Goal: Task Accomplishment & Management: Use online tool/utility

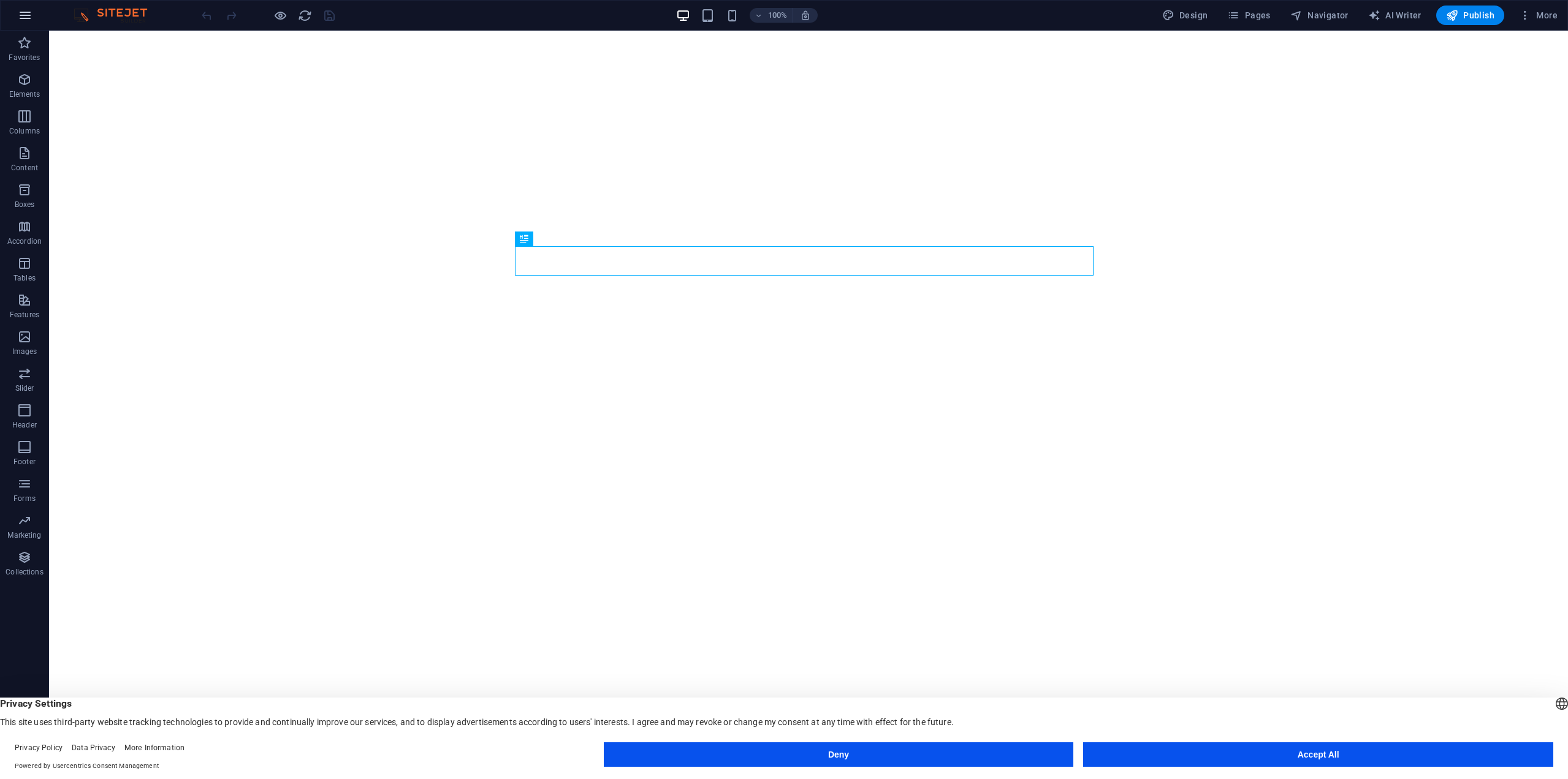
click at [16, 18] on button "button" at bounding box center [25, 15] width 30 height 30
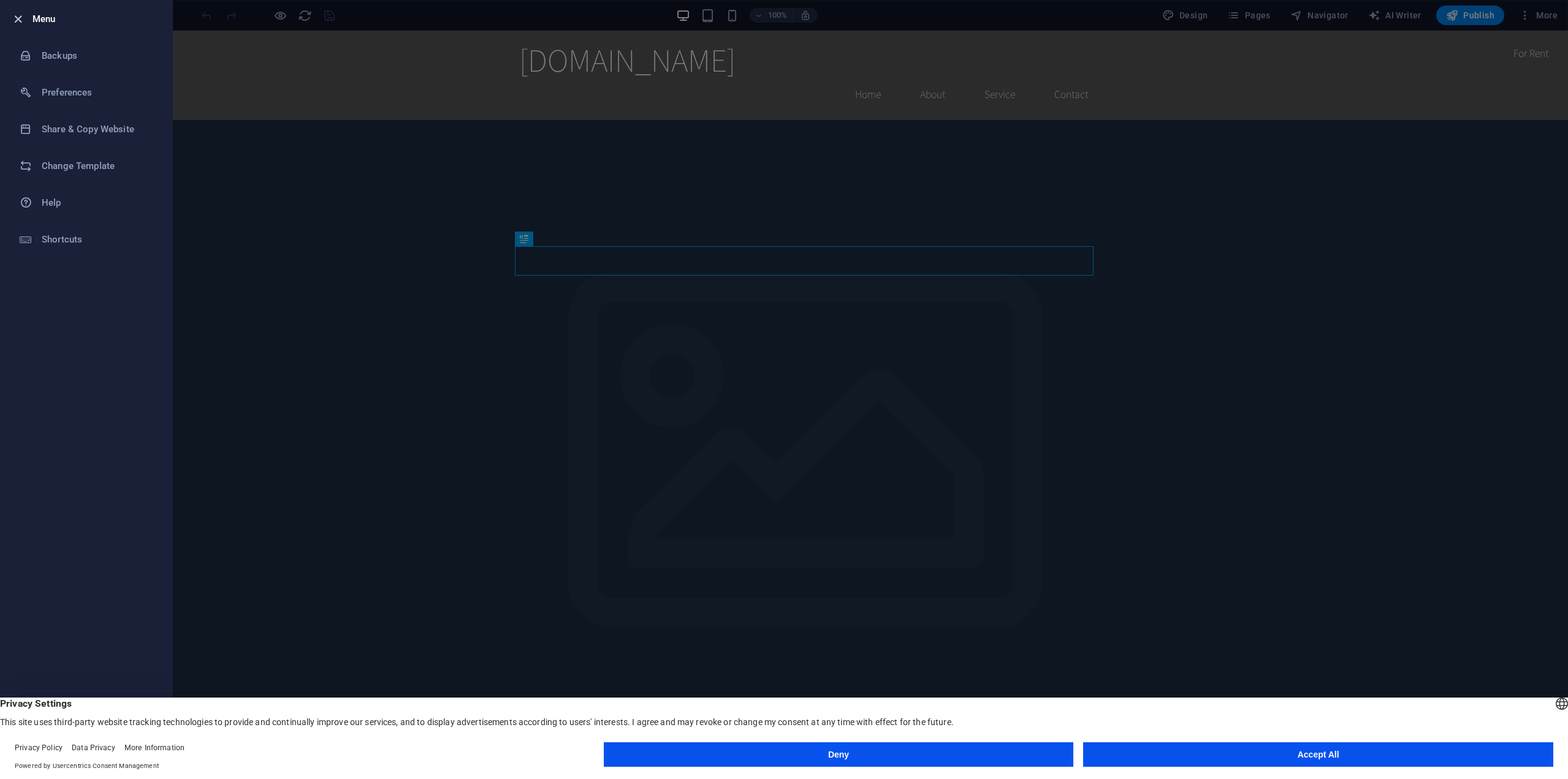
click at [21, 16] on icon "button" at bounding box center [18, 20] width 14 height 14
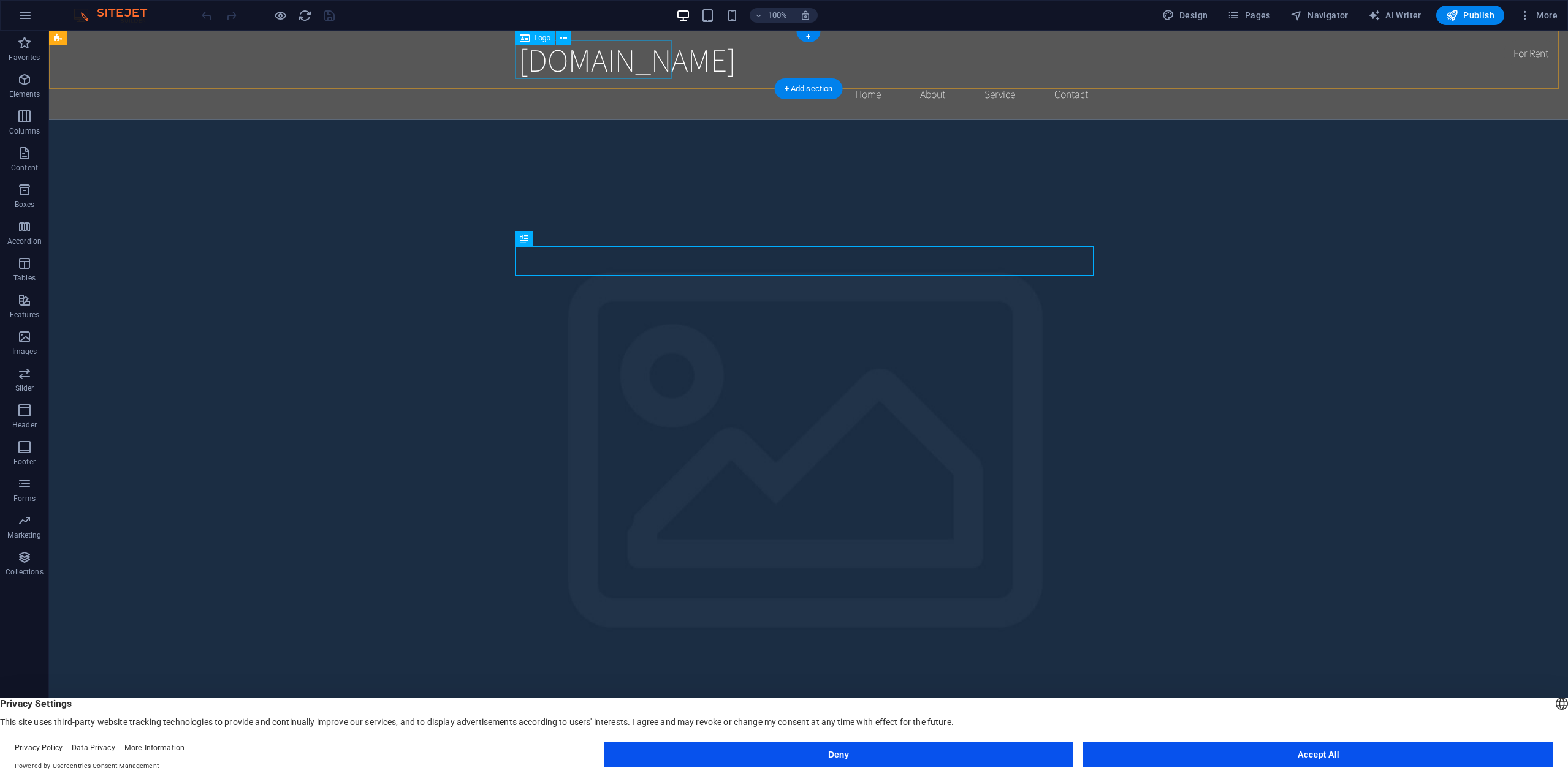
click at [636, 54] on div "[DOMAIN_NAME]" at bounding box center [808, 60] width 579 height 39
click at [618, 63] on div "[DOMAIN_NAME]" at bounding box center [808, 60] width 579 height 39
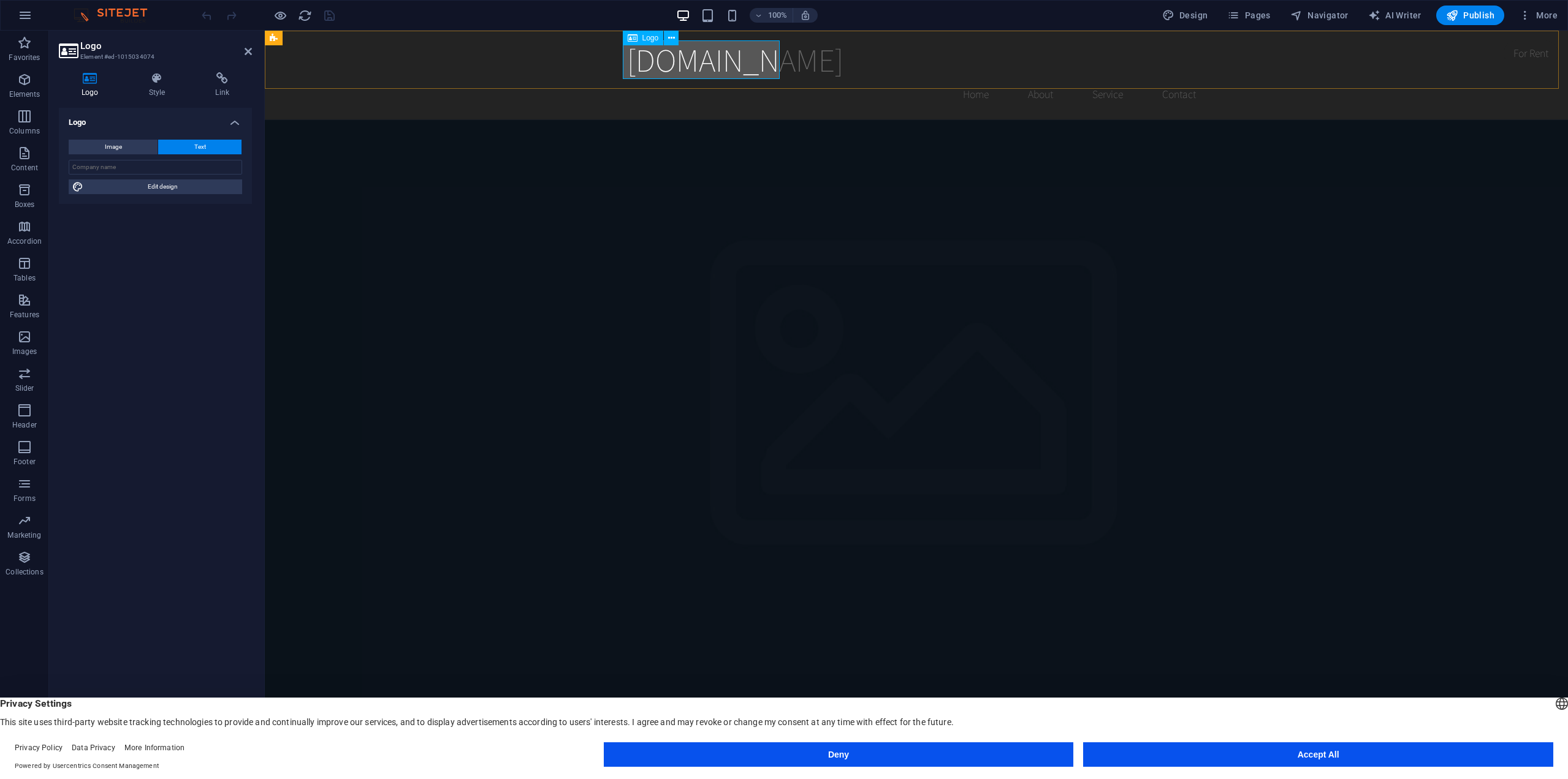
click at [642, 61] on div "[DOMAIN_NAME]" at bounding box center [916, 60] width 579 height 39
click at [638, 62] on div "[DOMAIN_NAME]" at bounding box center [916, 60] width 579 height 39
click at [646, 63] on div "[DOMAIN_NAME]" at bounding box center [916, 60] width 579 height 39
click at [655, 37] on span "Logo" at bounding box center [650, 38] width 16 height 7
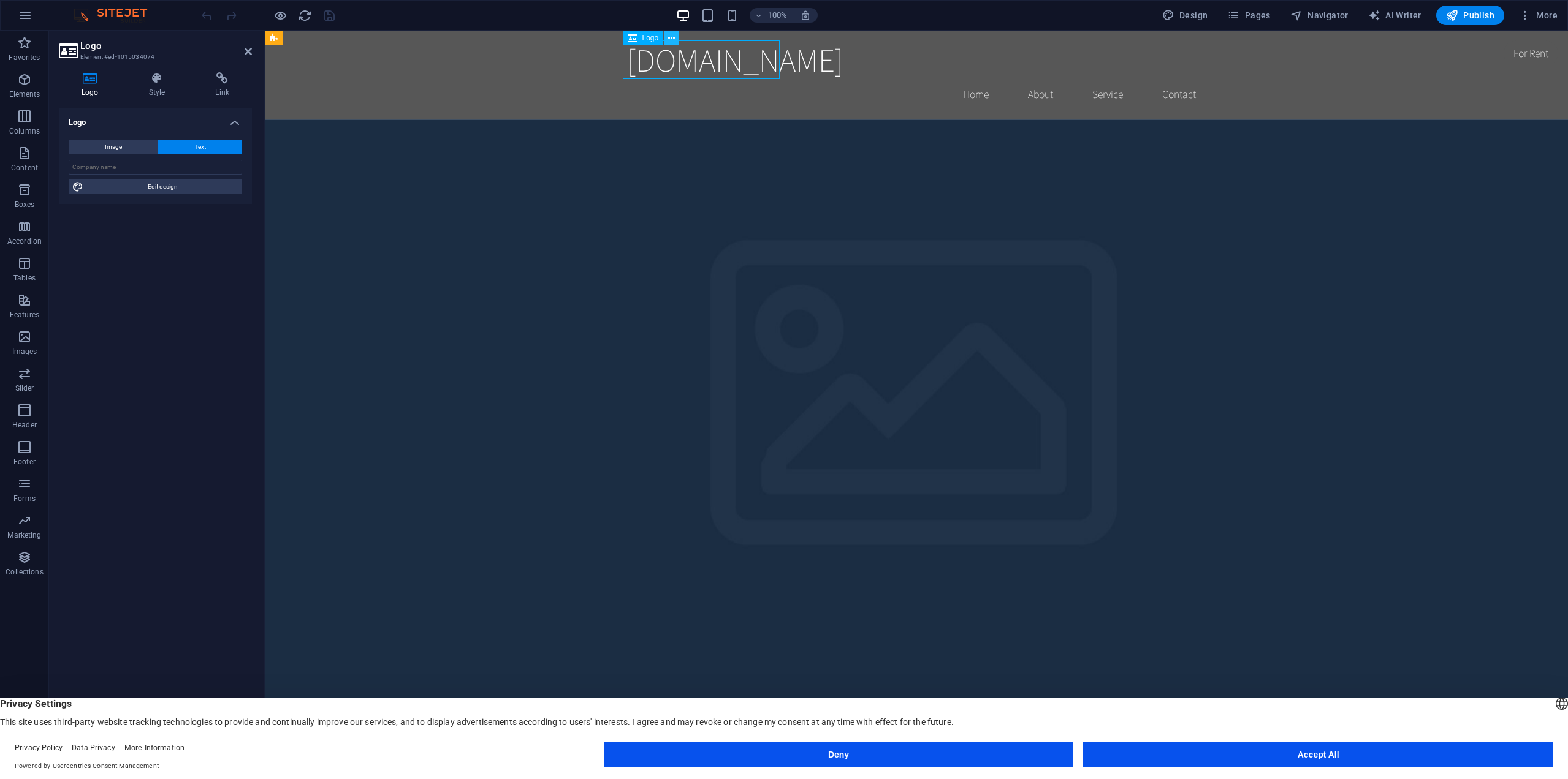
drag, startPoint x: 652, startPoint y: 37, endPoint x: 668, endPoint y: 39, distance: 16.1
click at [668, 39] on div "Logo" at bounding box center [655, 38] width 64 height 15
drag, startPoint x: 644, startPoint y: 34, endPoint x: 658, endPoint y: 35, distance: 14.0
click at [658, 35] on span "Logo" at bounding box center [650, 38] width 16 height 7
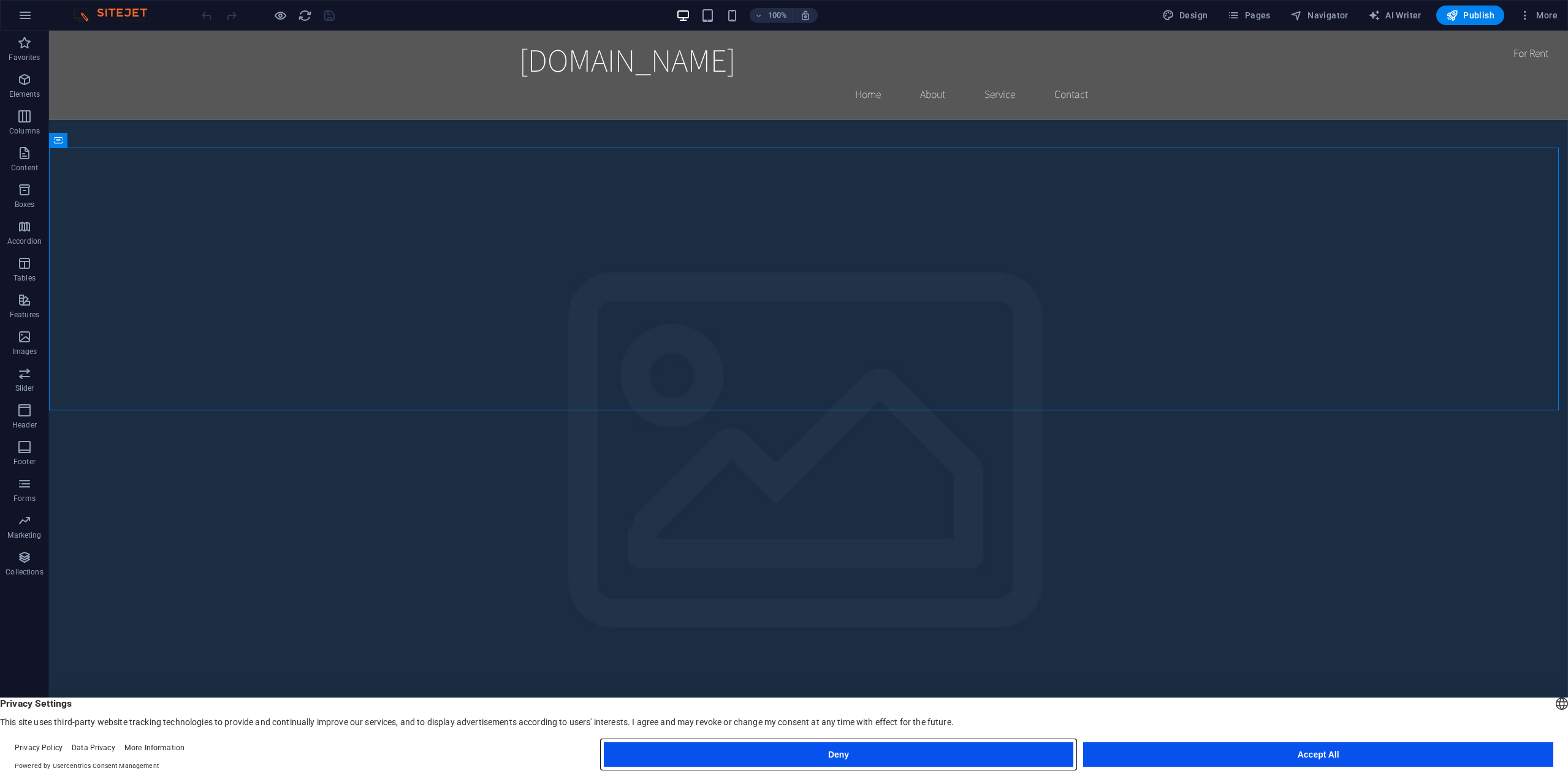
click at [952, 754] on button "Deny" at bounding box center [839, 754] width 470 height 24
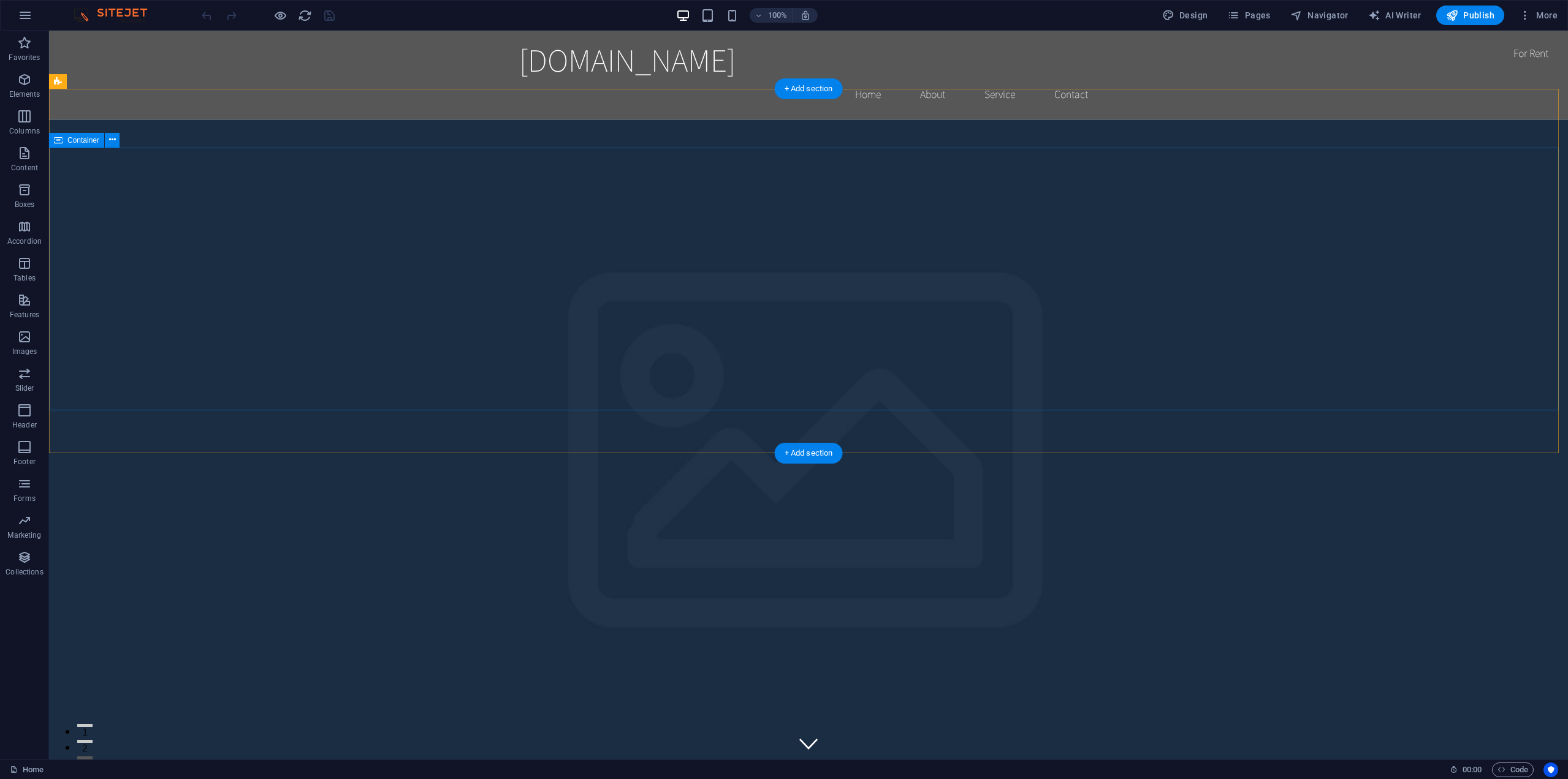
drag, startPoint x: 330, startPoint y: 636, endPoint x: 360, endPoint y: 284, distance: 353.3
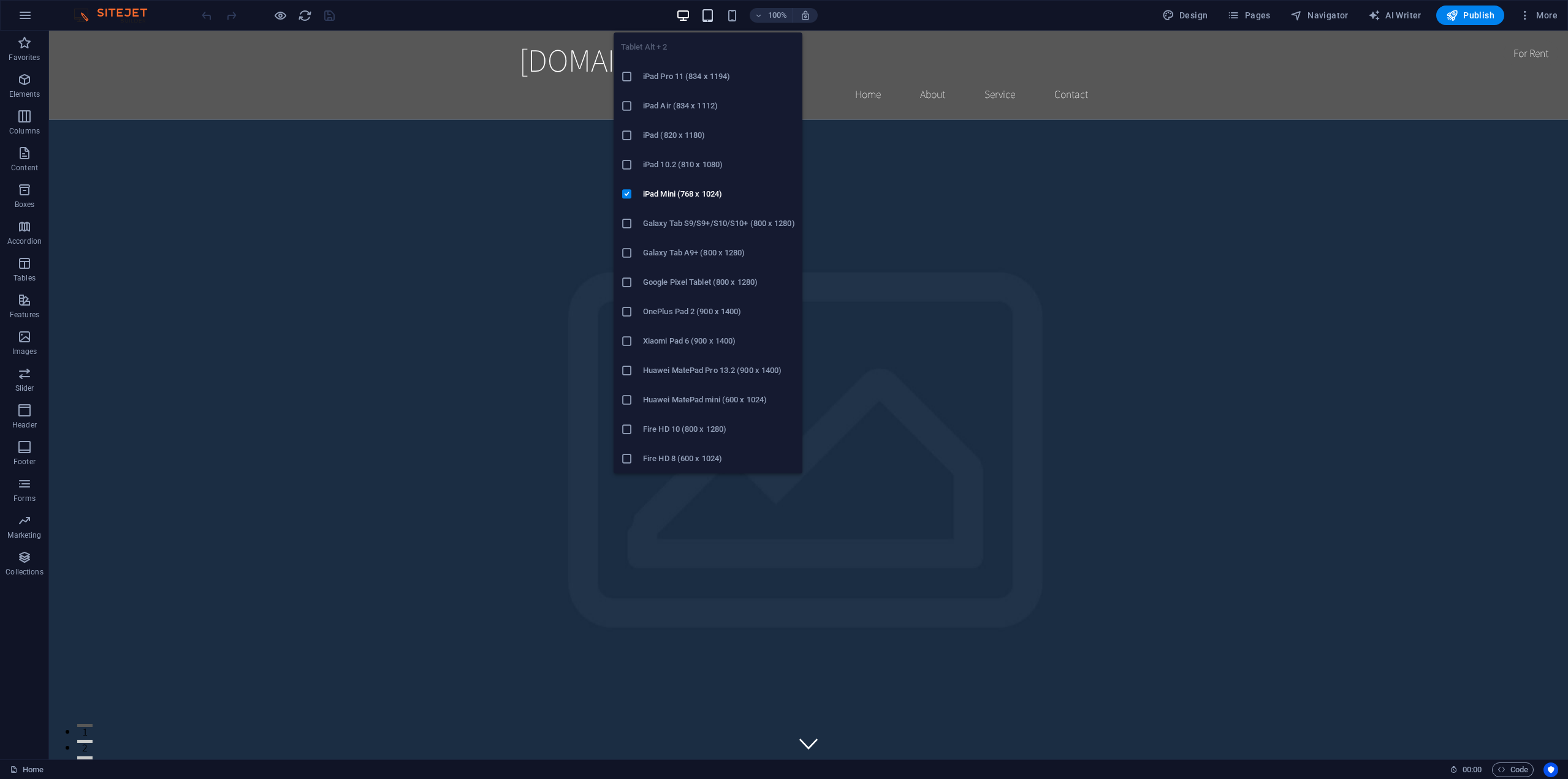
click at [713, 13] on icon "button" at bounding box center [708, 15] width 14 height 14
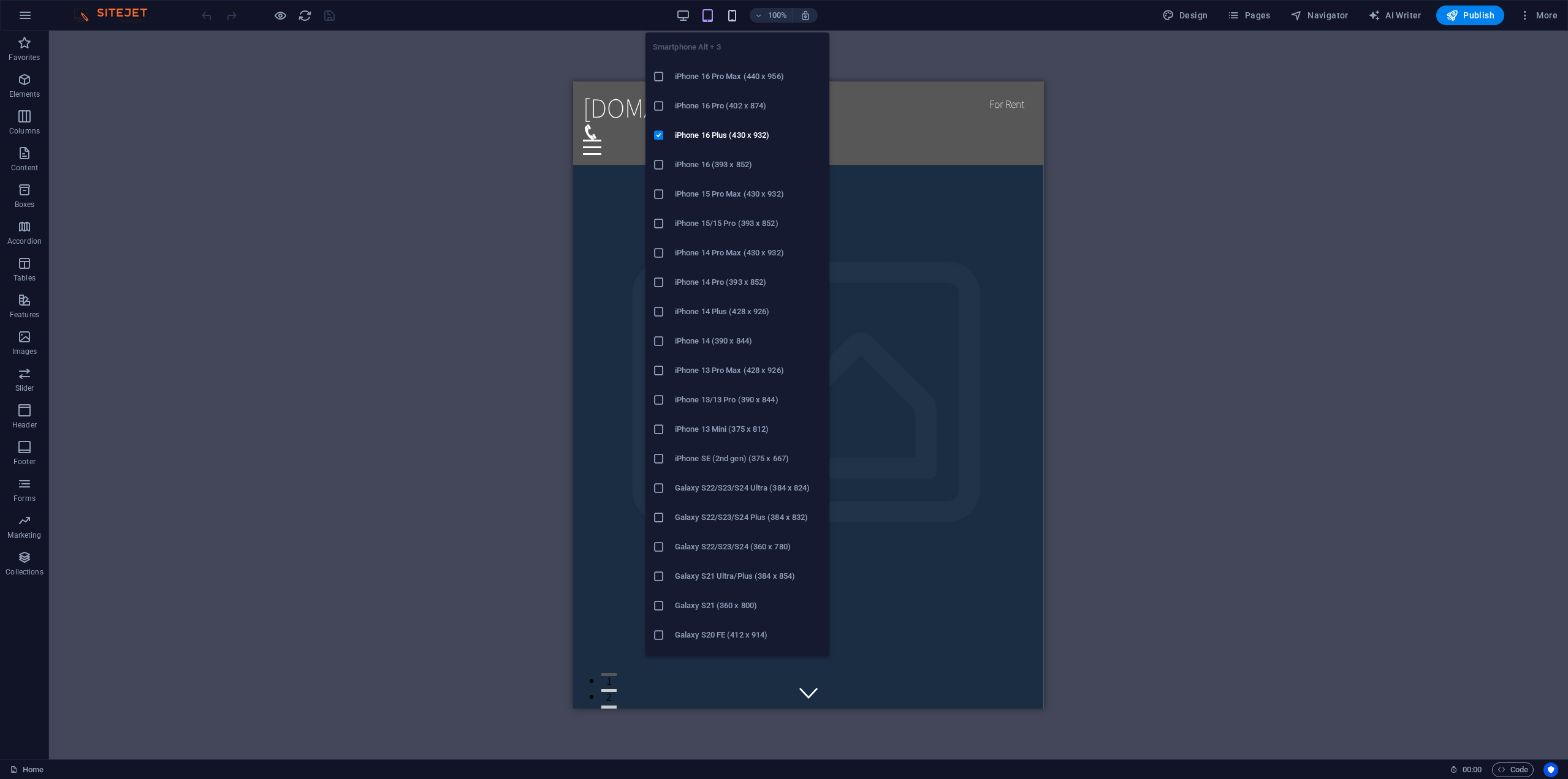
click at [732, 11] on icon "button" at bounding box center [732, 15] width 14 height 14
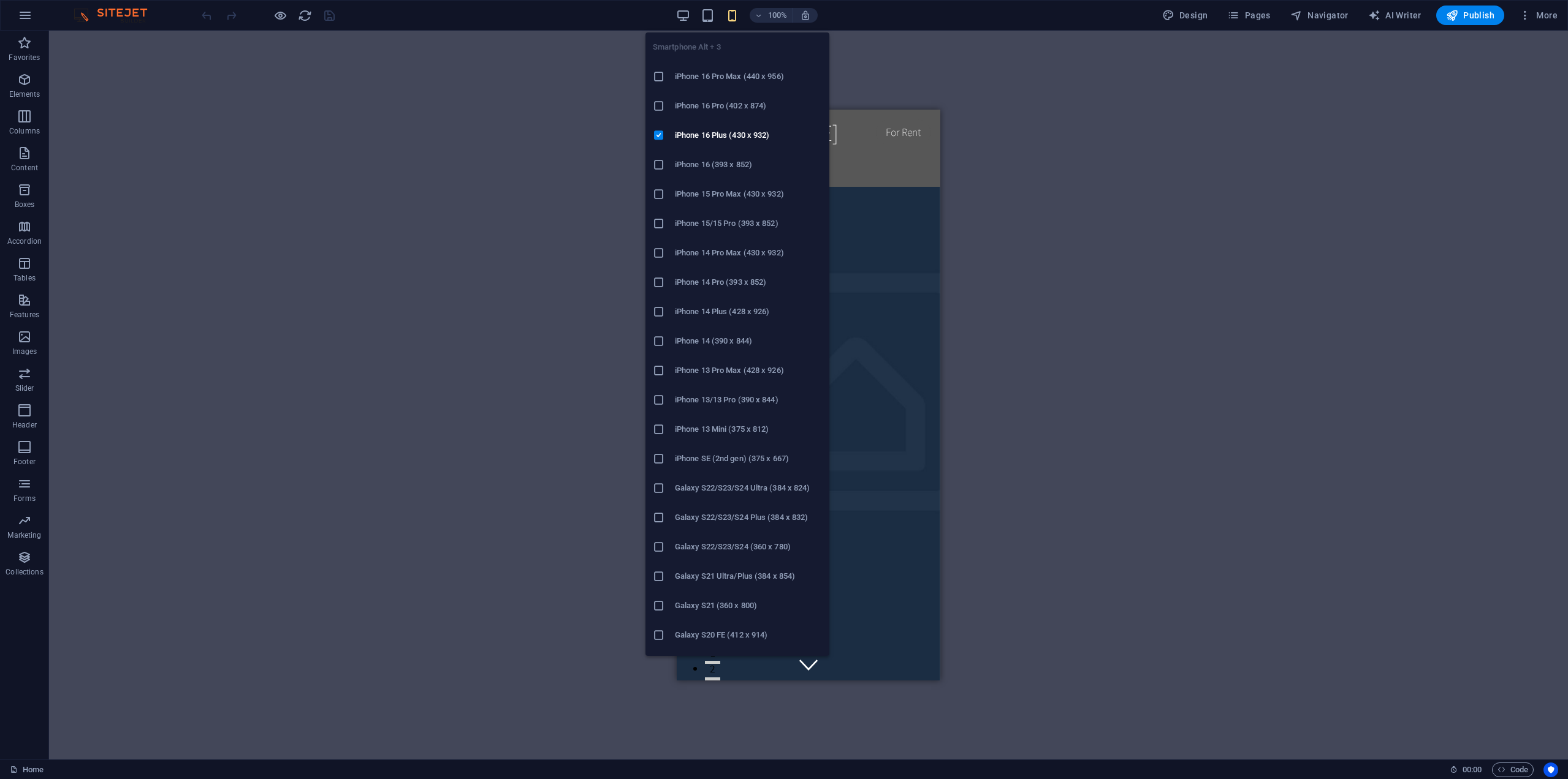
click at [732, 397] on h6 "iPhone 13/13 Pro (390 x 844)" at bounding box center [748, 399] width 147 height 14
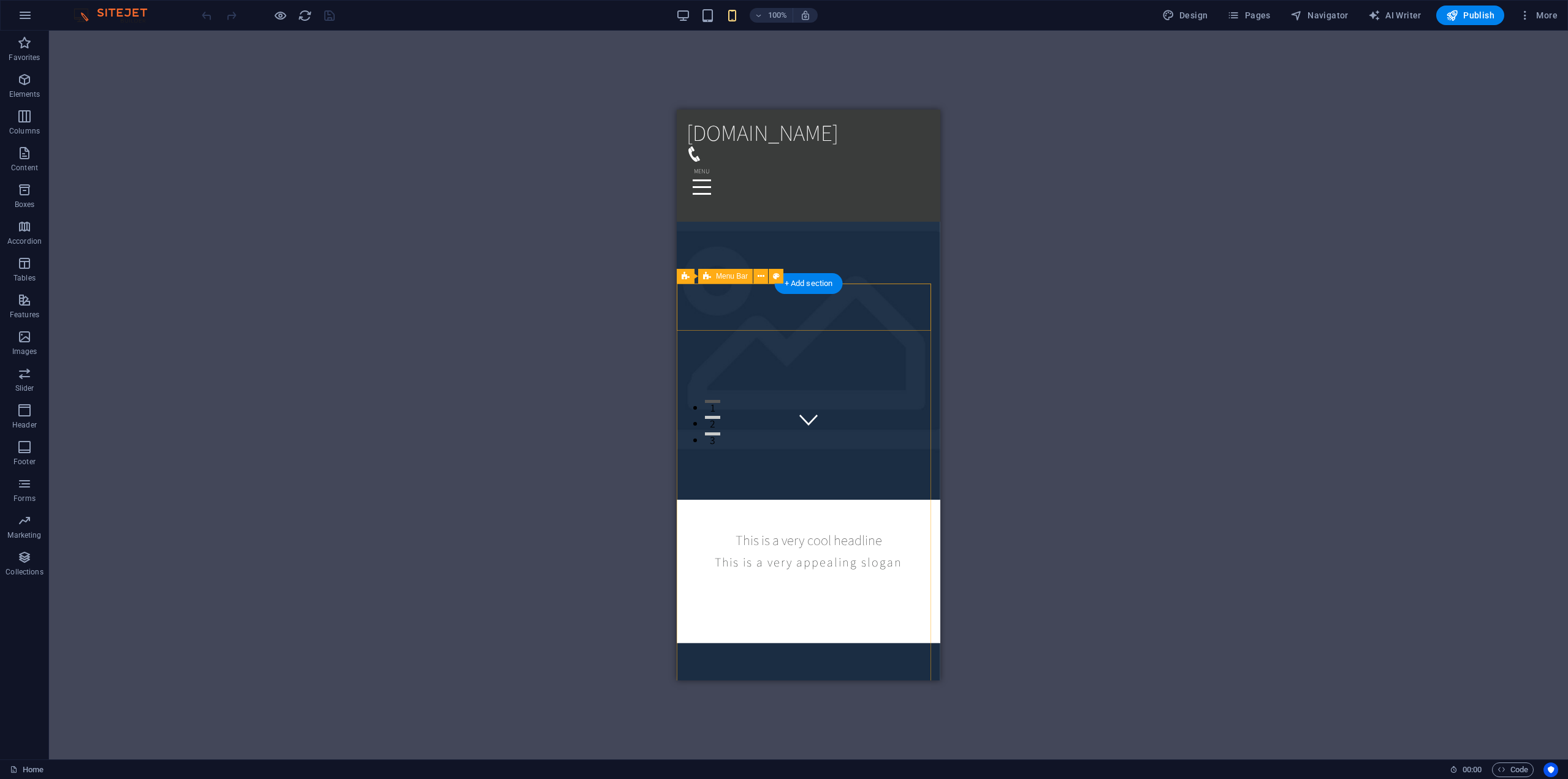
scroll to position [551, 0]
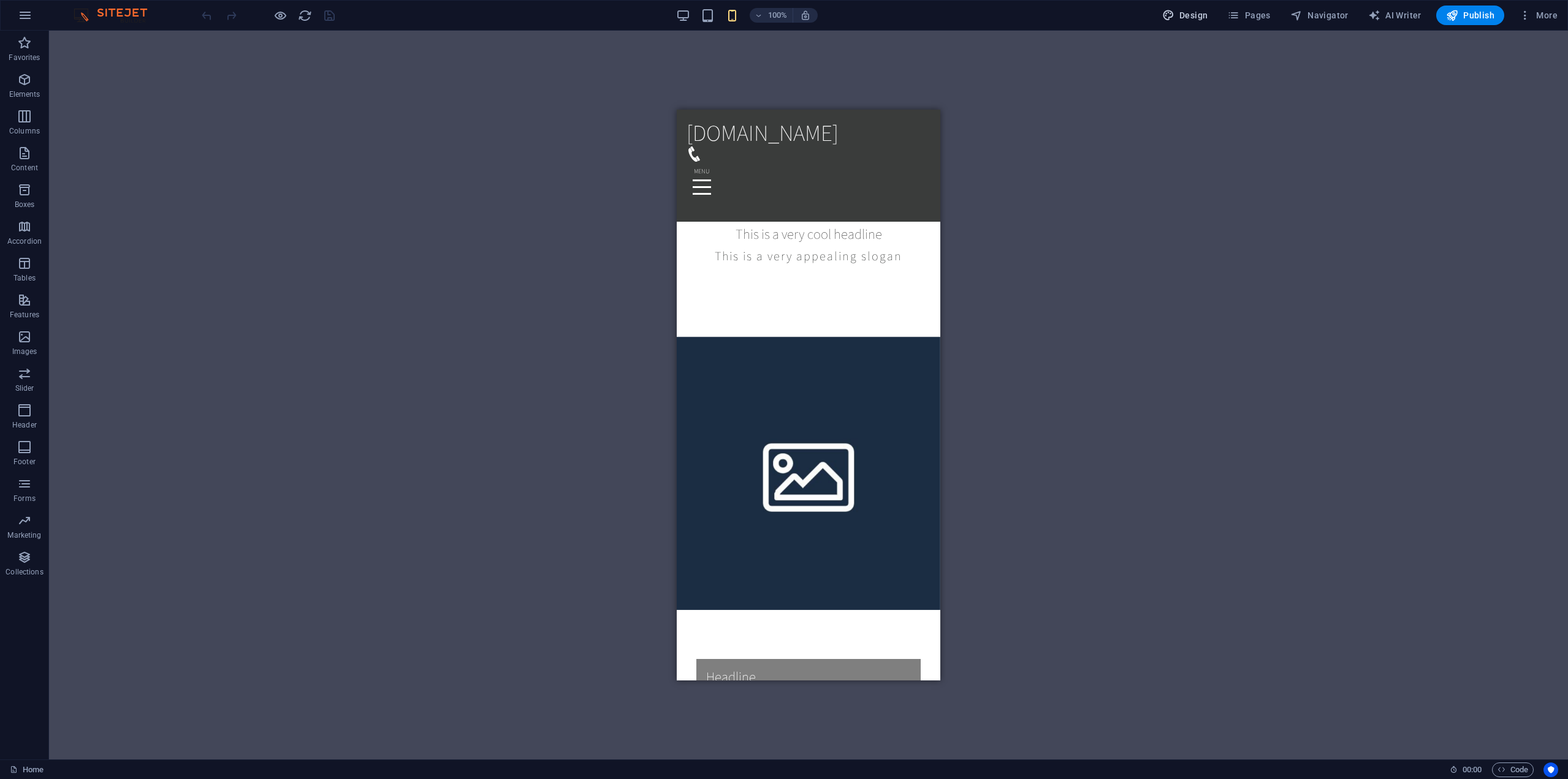
click at [1175, 13] on icon "button" at bounding box center [1168, 15] width 13 height 13
select select "rem"
select select "200"
select select "px"
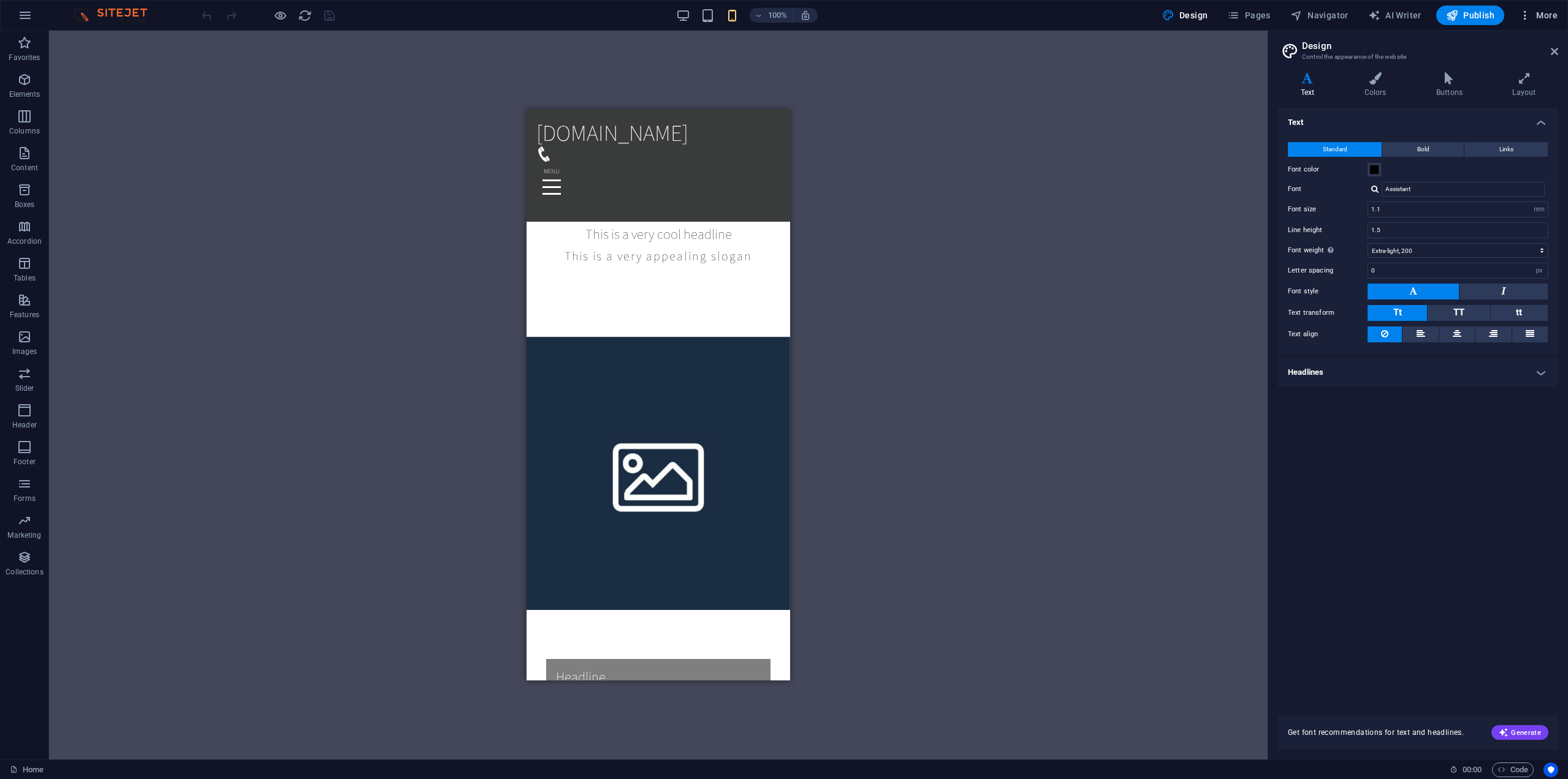
click at [1523, 11] on icon "button" at bounding box center [1525, 15] width 13 height 13
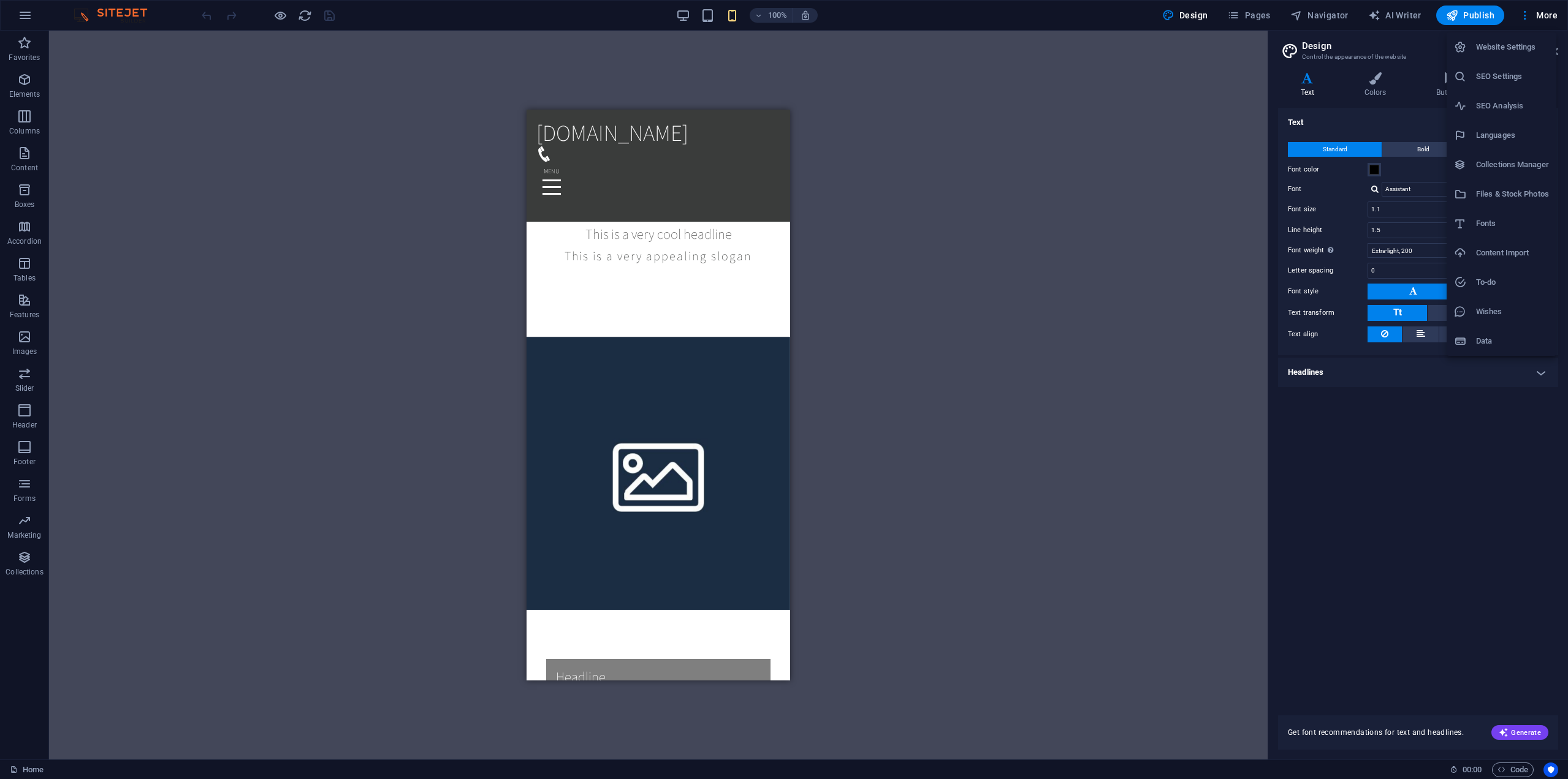
drag, startPoint x: 1116, startPoint y: 198, endPoint x: 1078, endPoint y: 185, distance: 40.2
click at [1115, 197] on div at bounding box center [784, 390] width 1568 height 779
